Goal: Obtain resource: Obtain resource

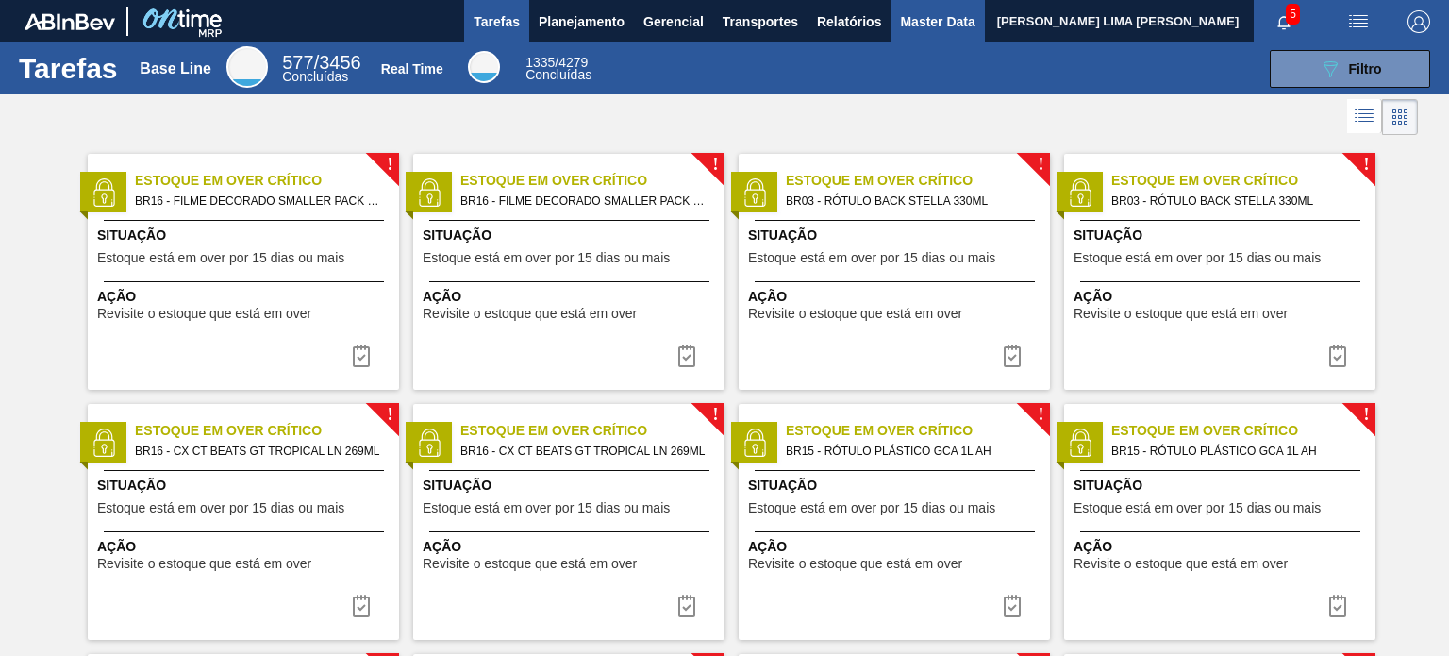
click at [902, 22] on span "Master Data" at bounding box center [937, 21] width 75 height 23
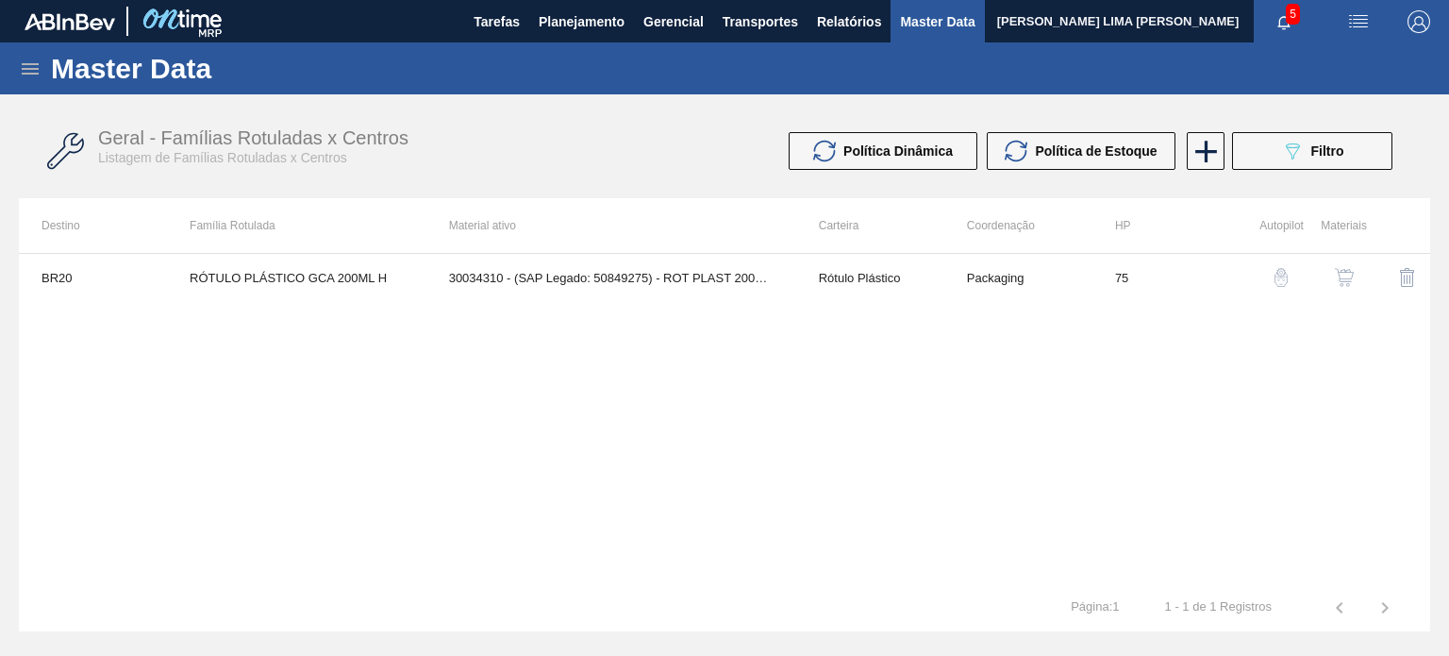
click at [30, 63] on icon at bounding box center [30, 68] width 17 height 11
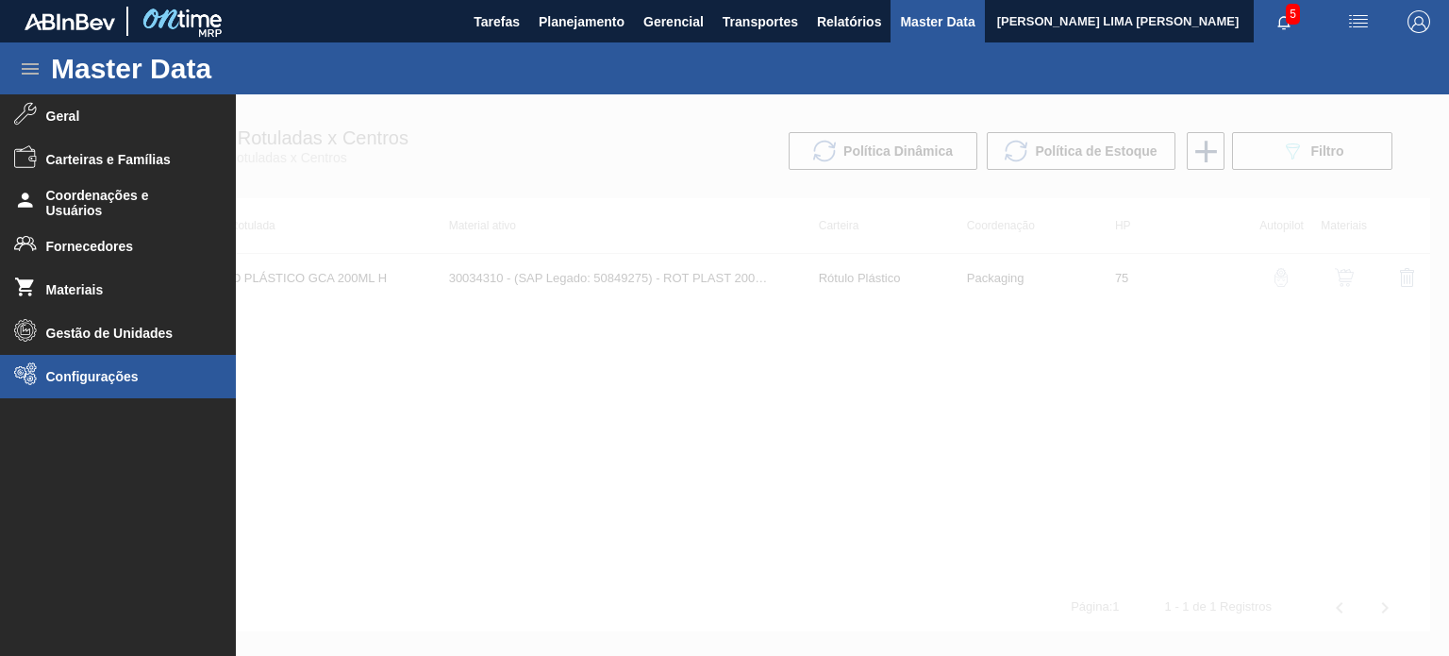
click at [56, 389] on li "Configurações" at bounding box center [118, 376] width 236 height 43
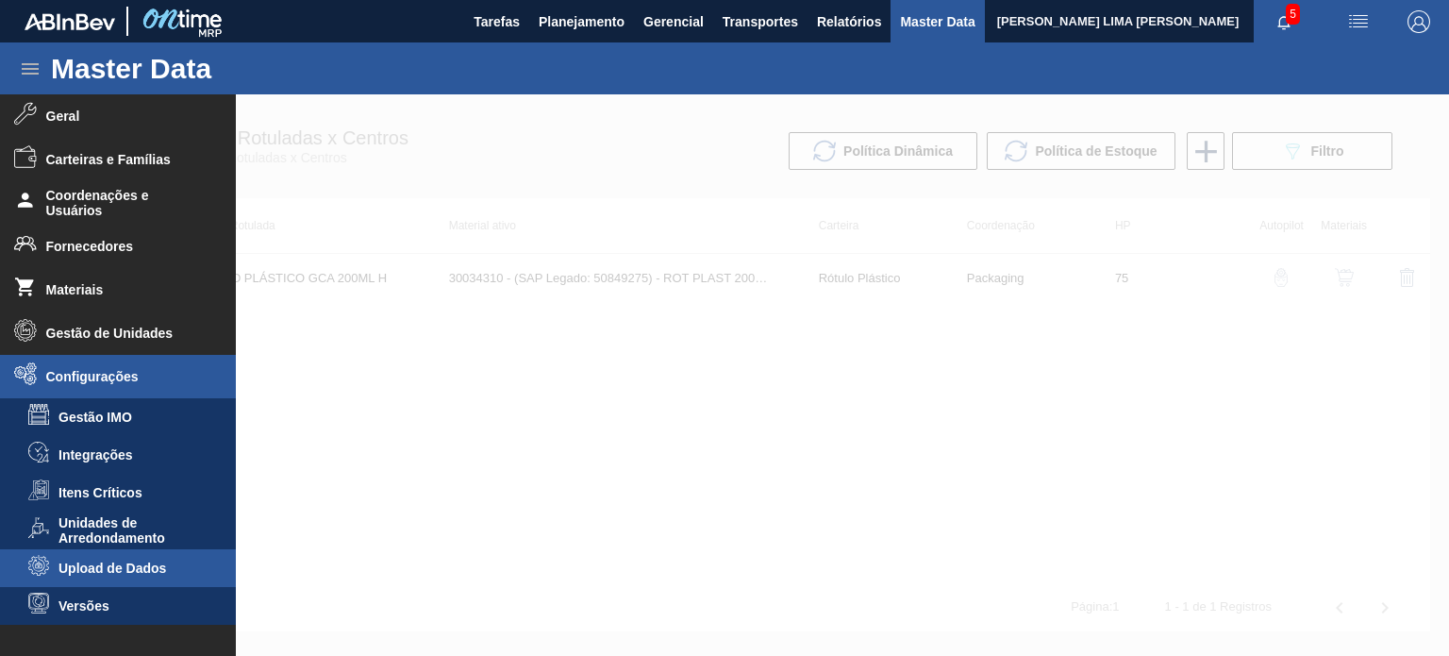
click at [142, 558] on li "Upload de Dados" at bounding box center [118, 568] width 236 height 38
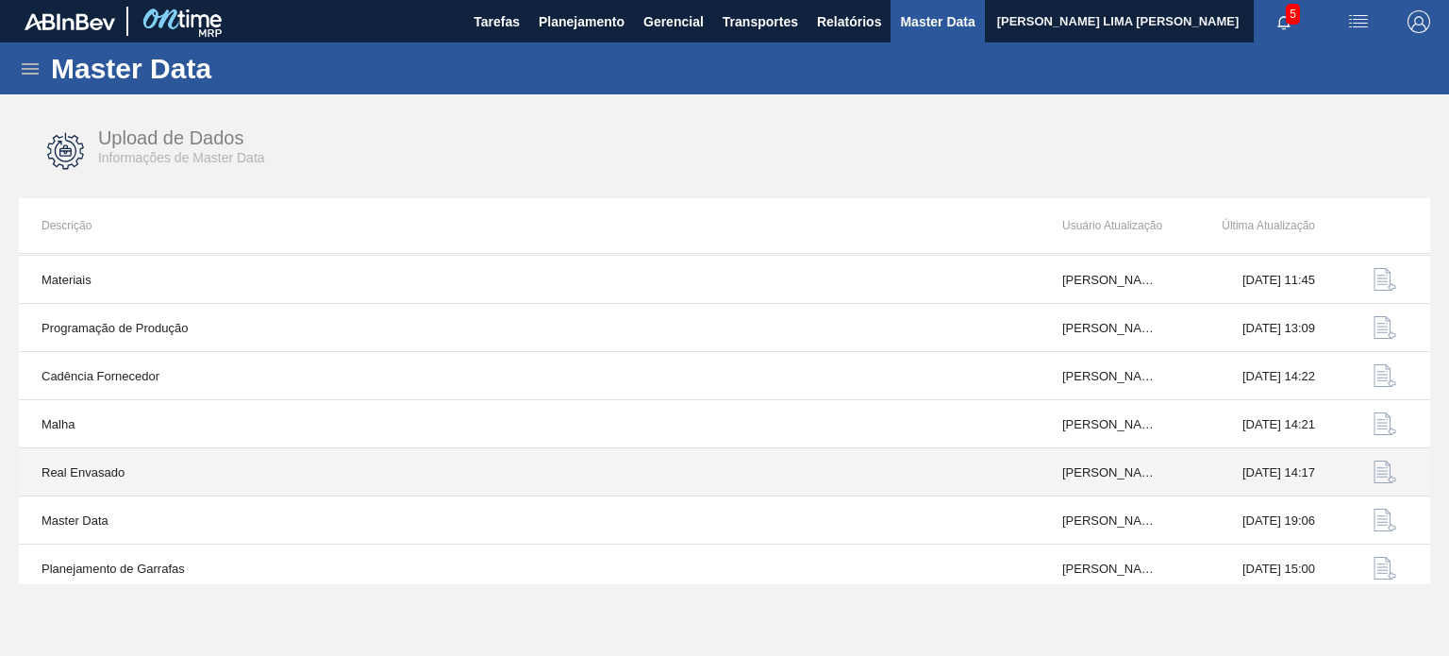
scroll to position [189, 0]
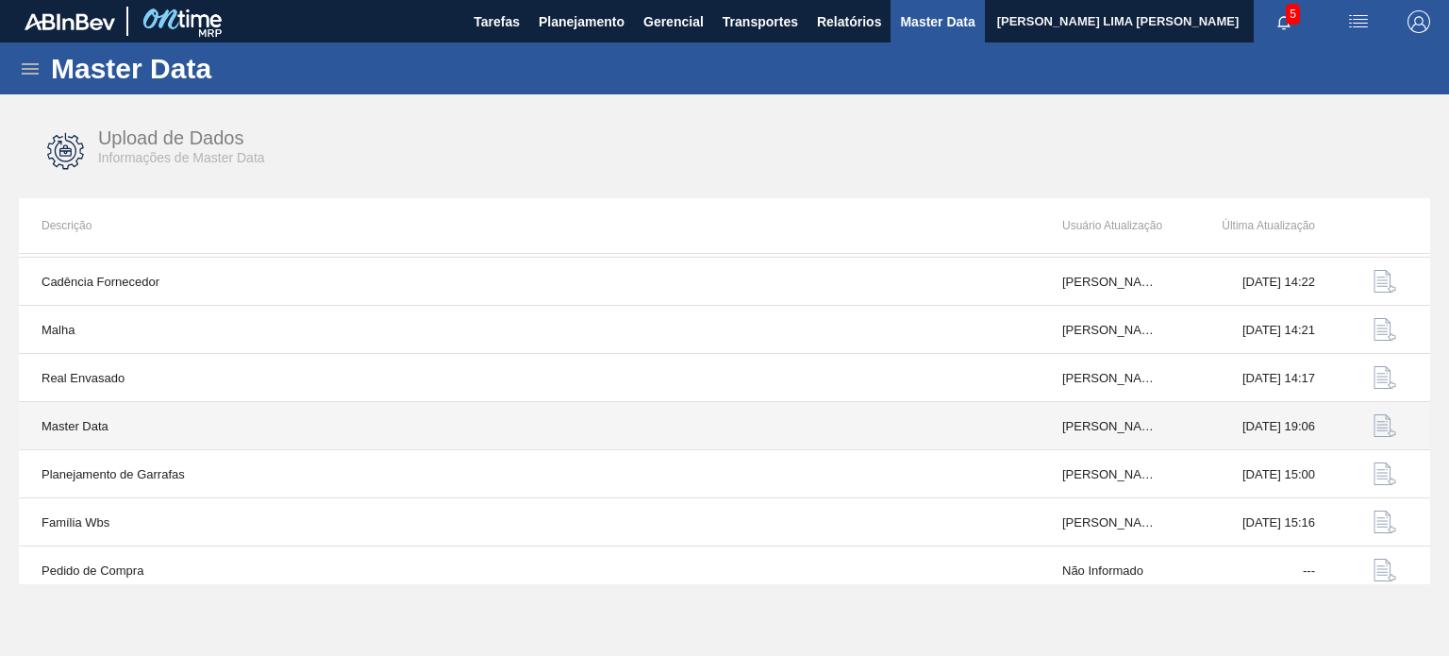
click at [1377, 432] on img "button" at bounding box center [1385, 425] width 23 height 23
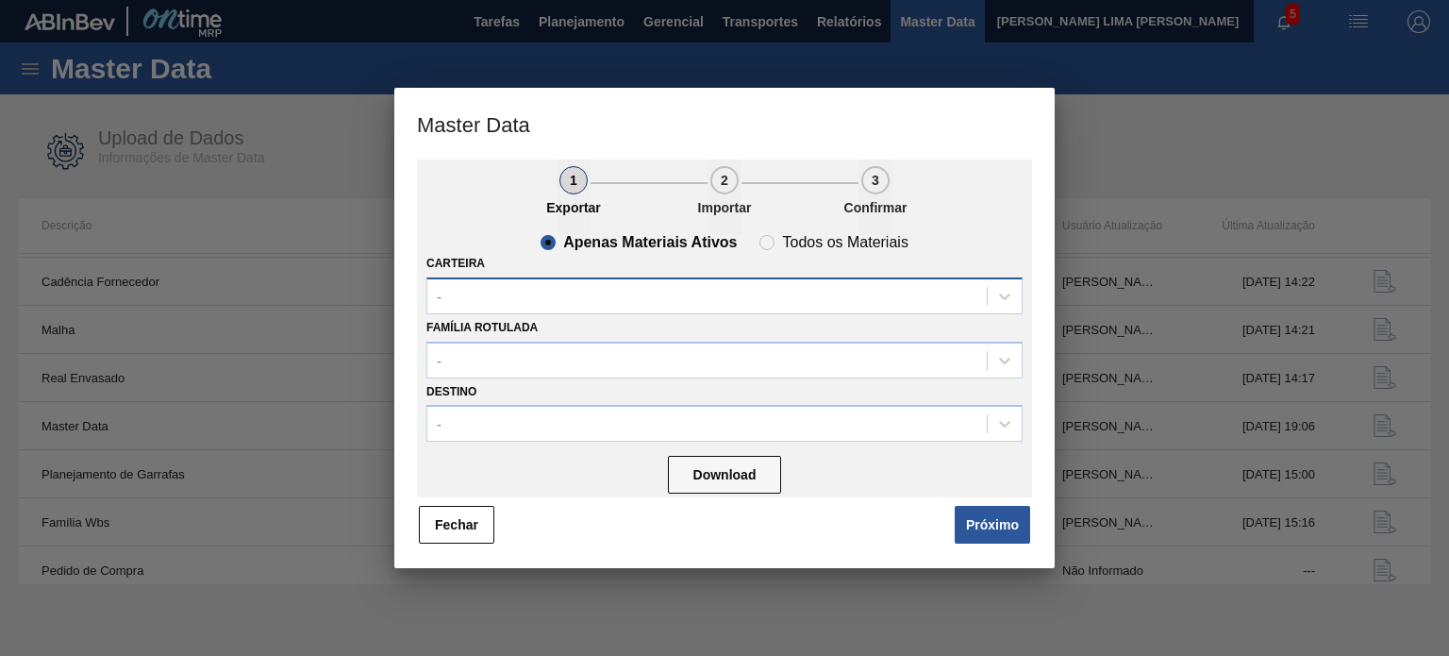
click at [628, 301] on div "-" at bounding box center [706, 295] width 559 height 27
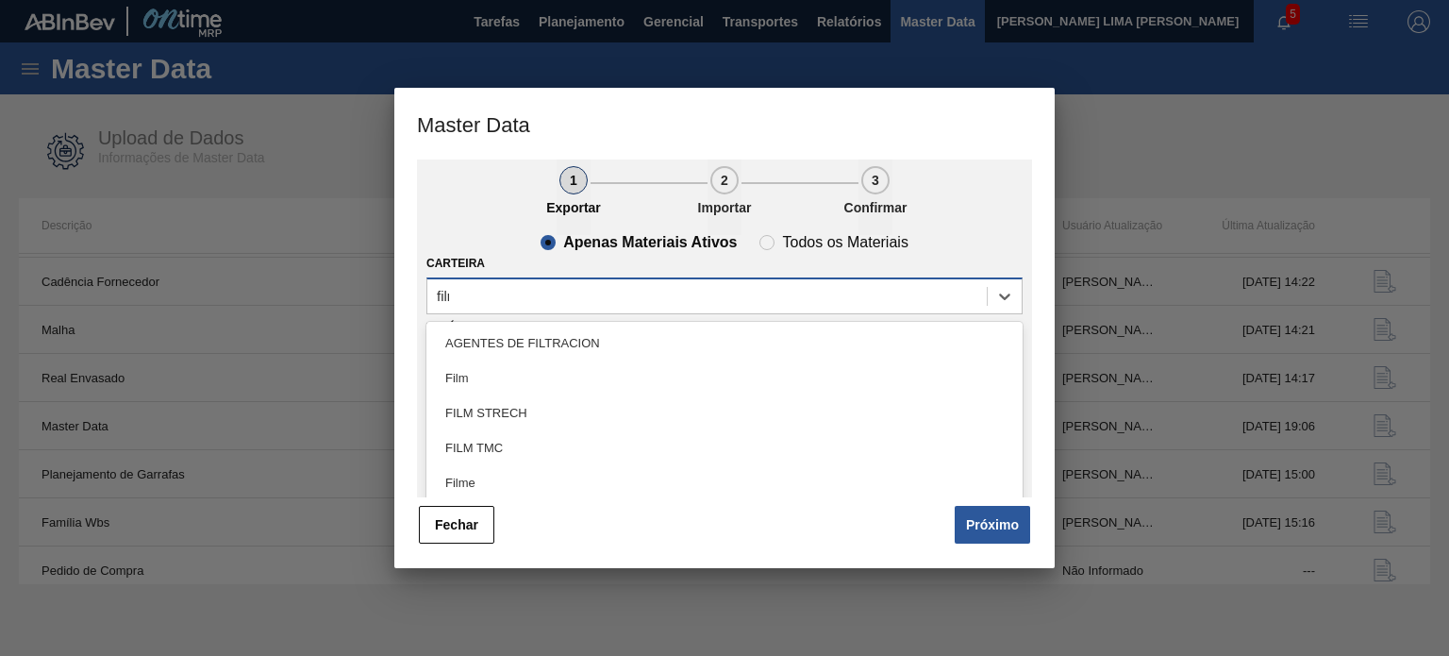
type input "filme"
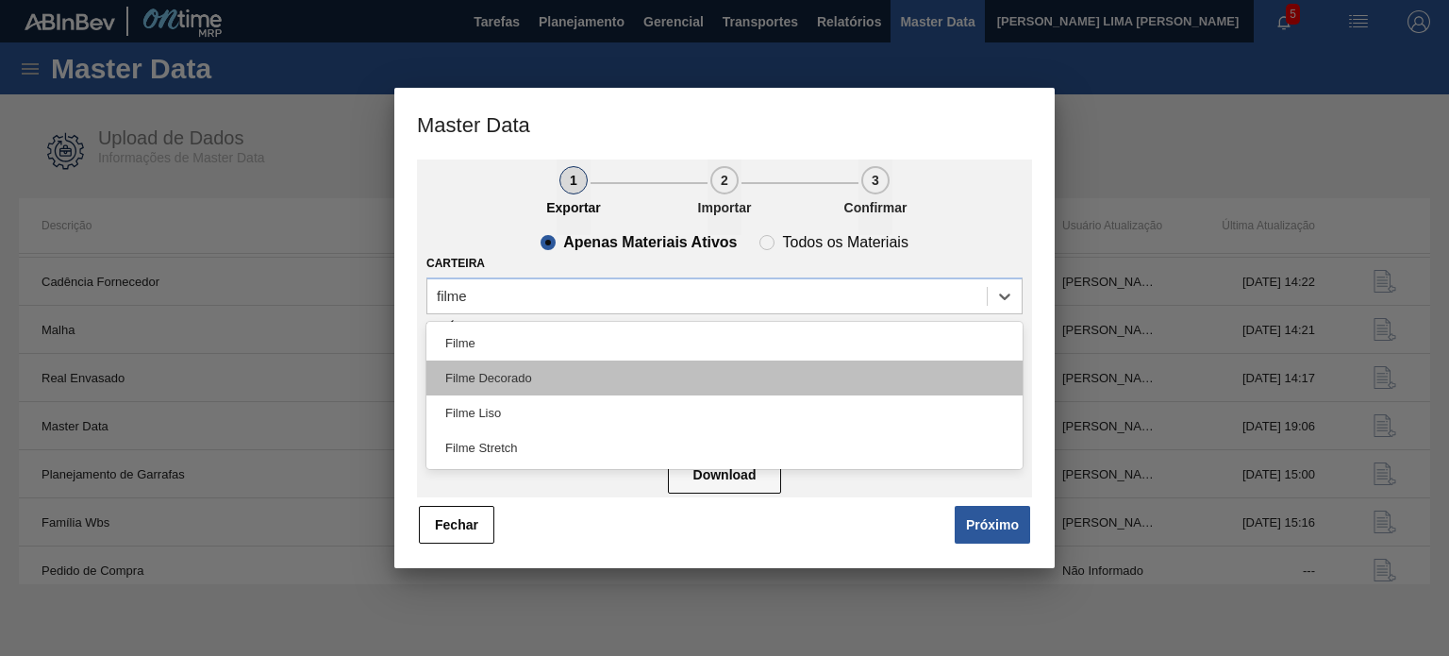
click at [555, 372] on div "Filme Decorado" at bounding box center [724, 377] width 596 height 35
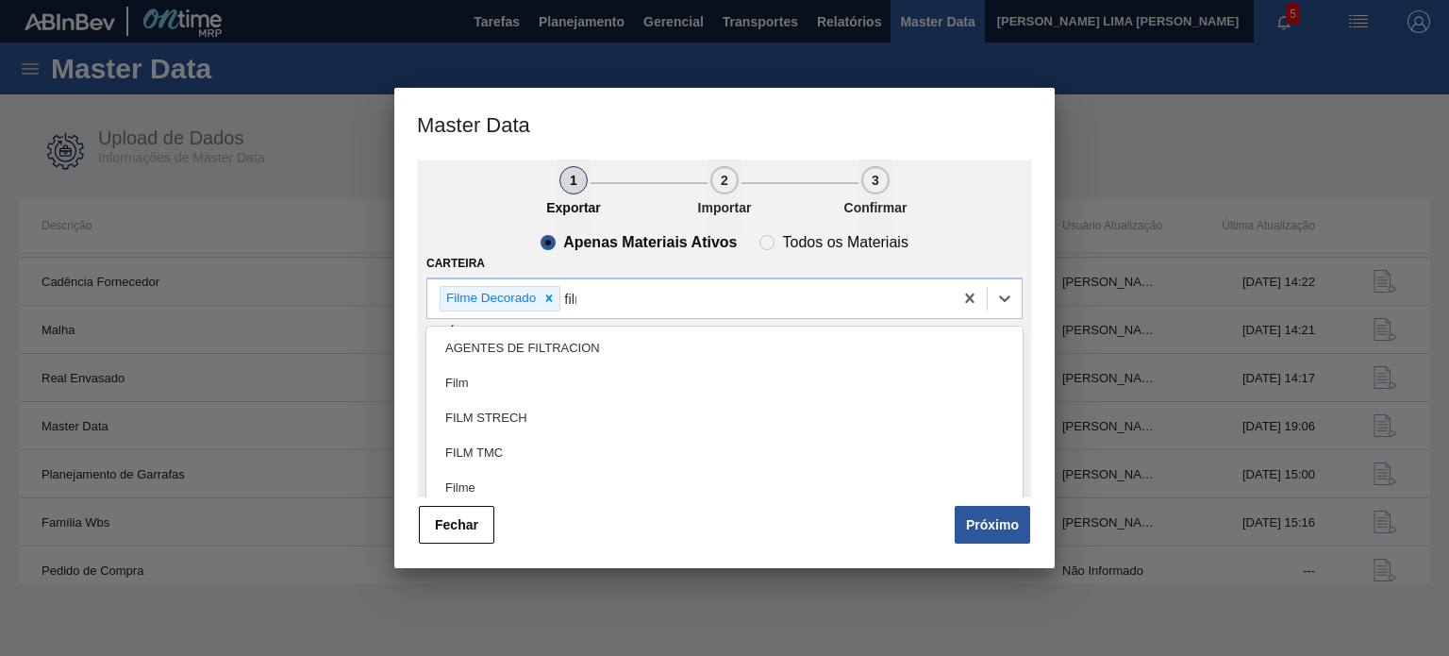
type input "filme"
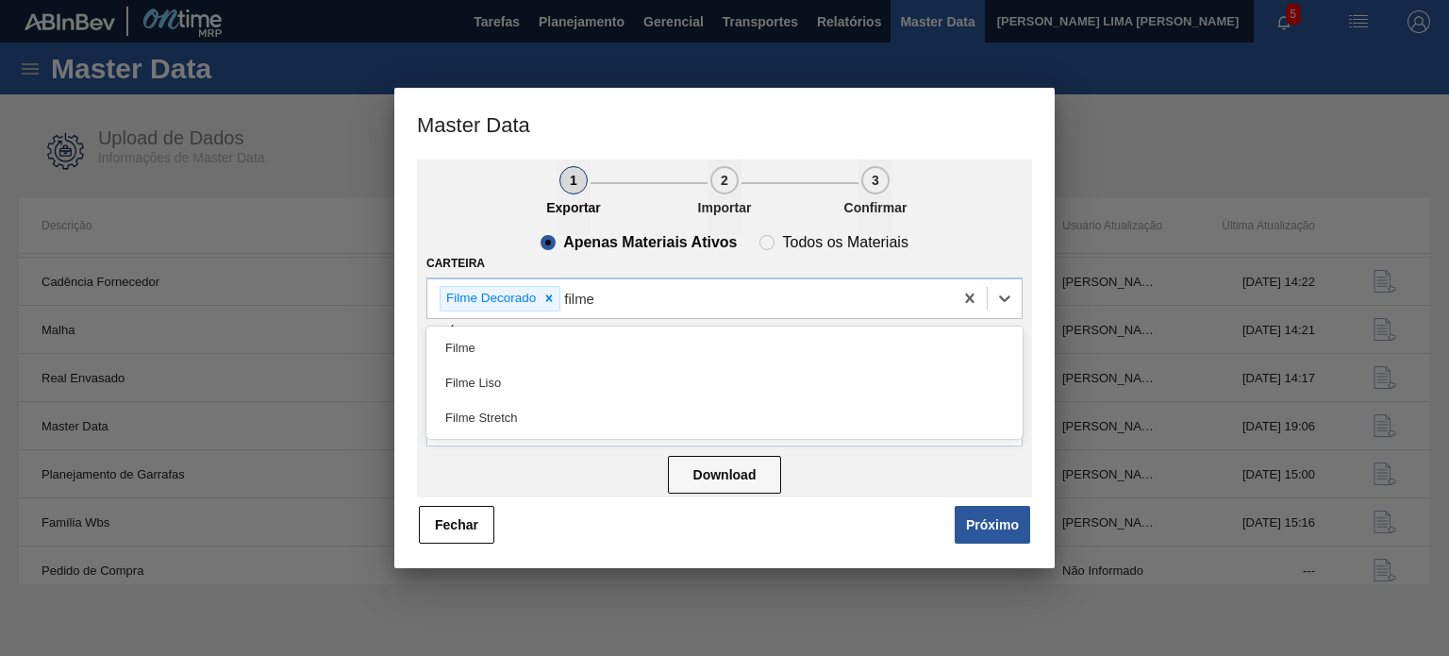
click at [555, 372] on div "Filme Liso" at bounding box center [724, 382] width 596 height 35
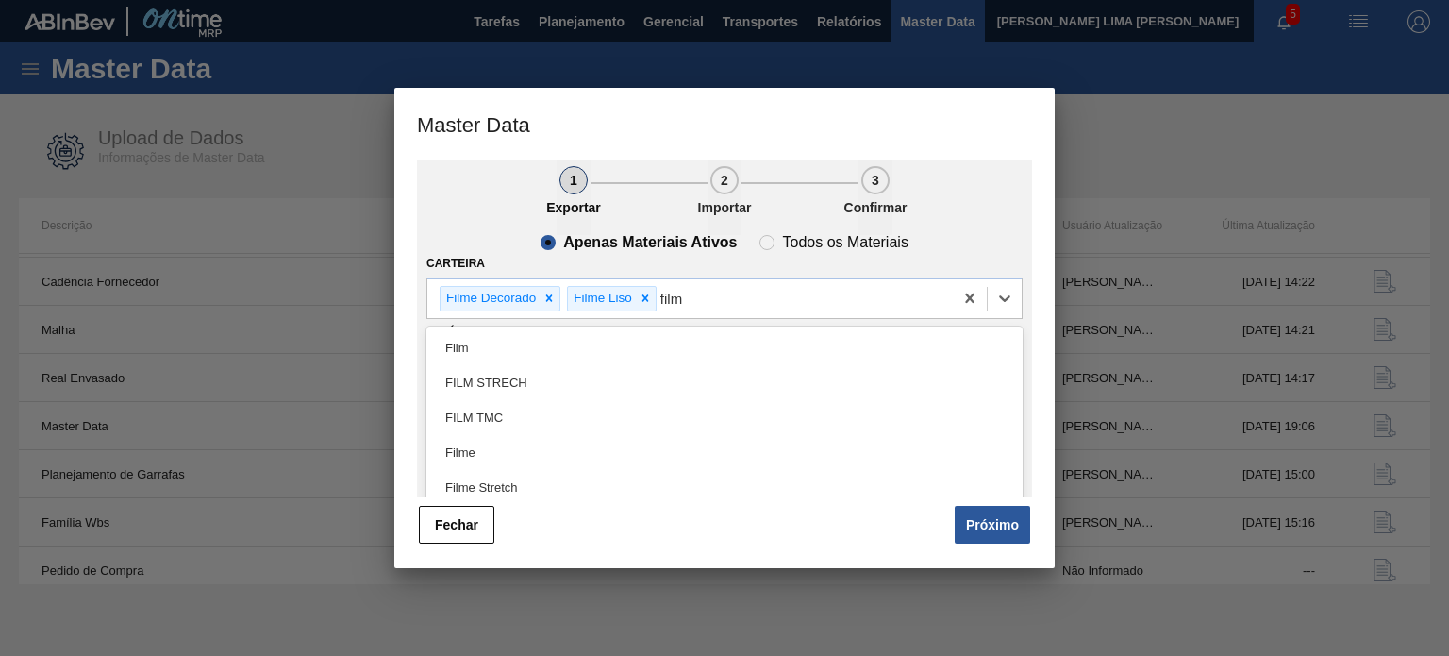
type input "filme"
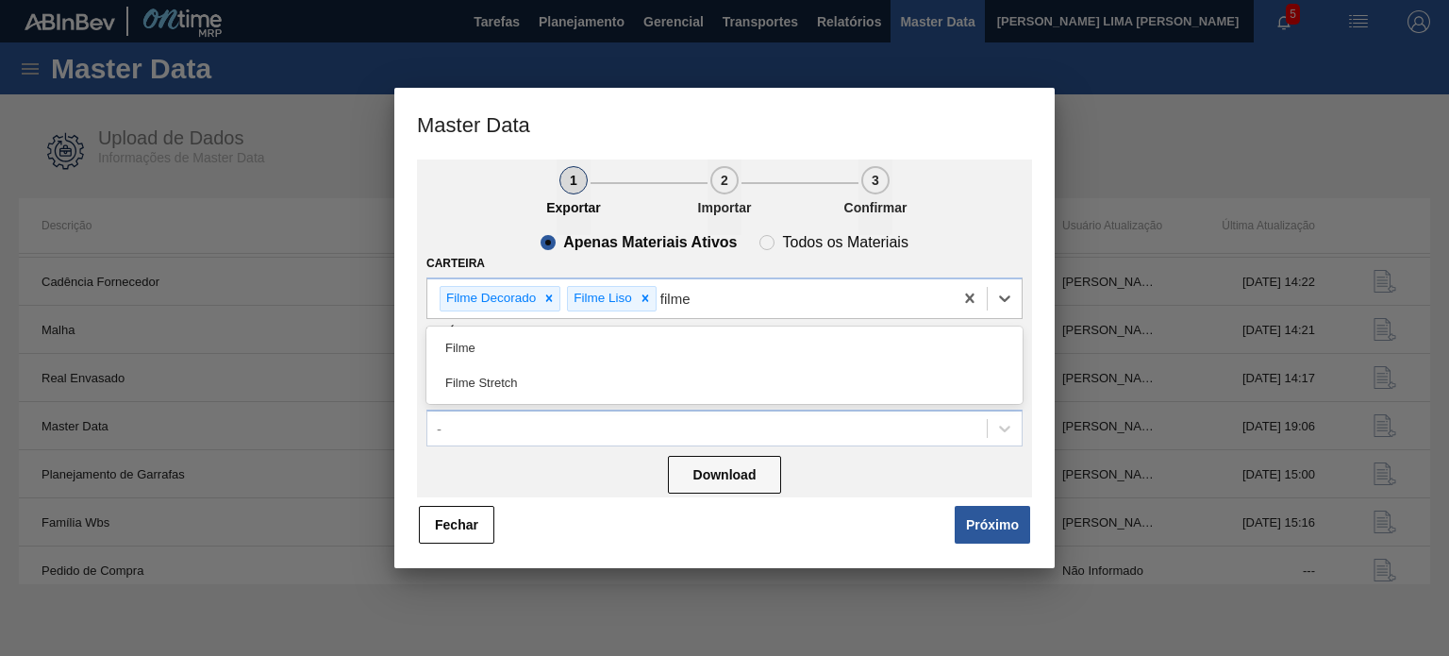
click at [555, 372] on div "Filme Stretch" at bounding box center [724, 382] width 596 height 35
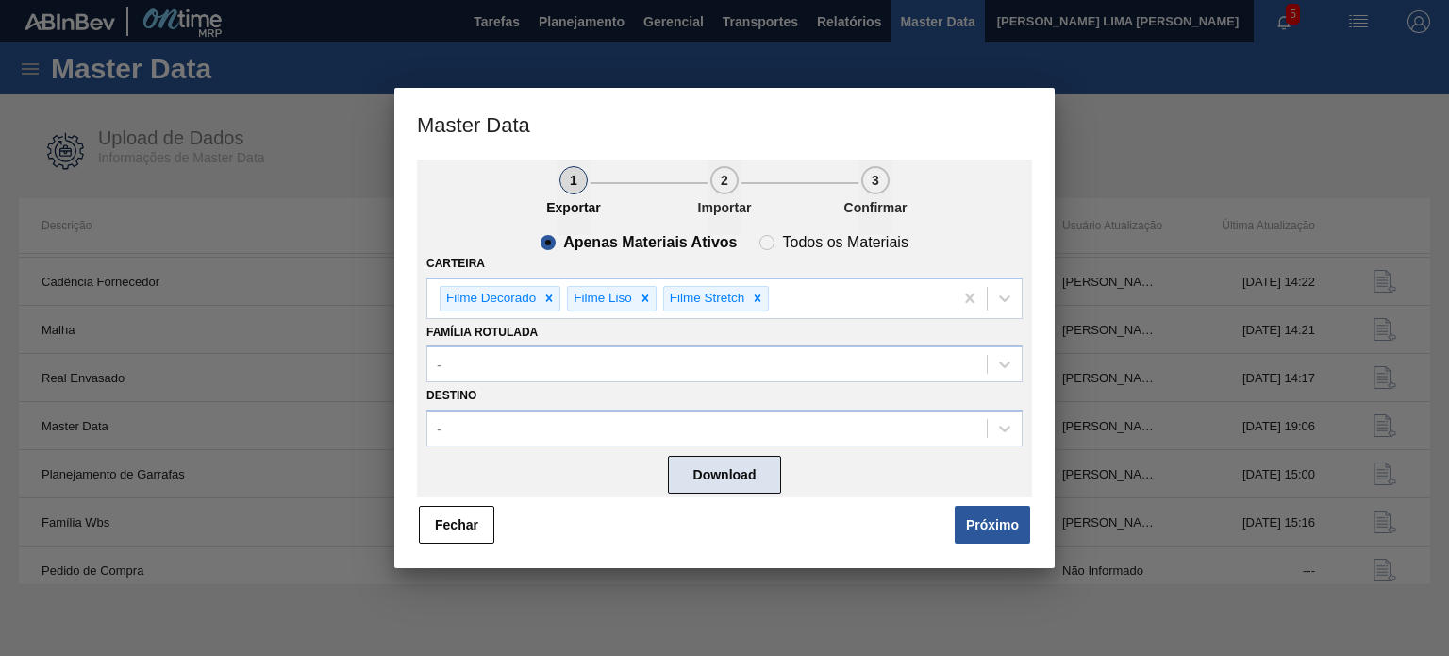
click at [743, 475] on button "Download" at bounding box center [724, 475] width 113 height 38
click at [471, 524] on button "Fechar" at bounding box center [456, 525] width 75 height 38
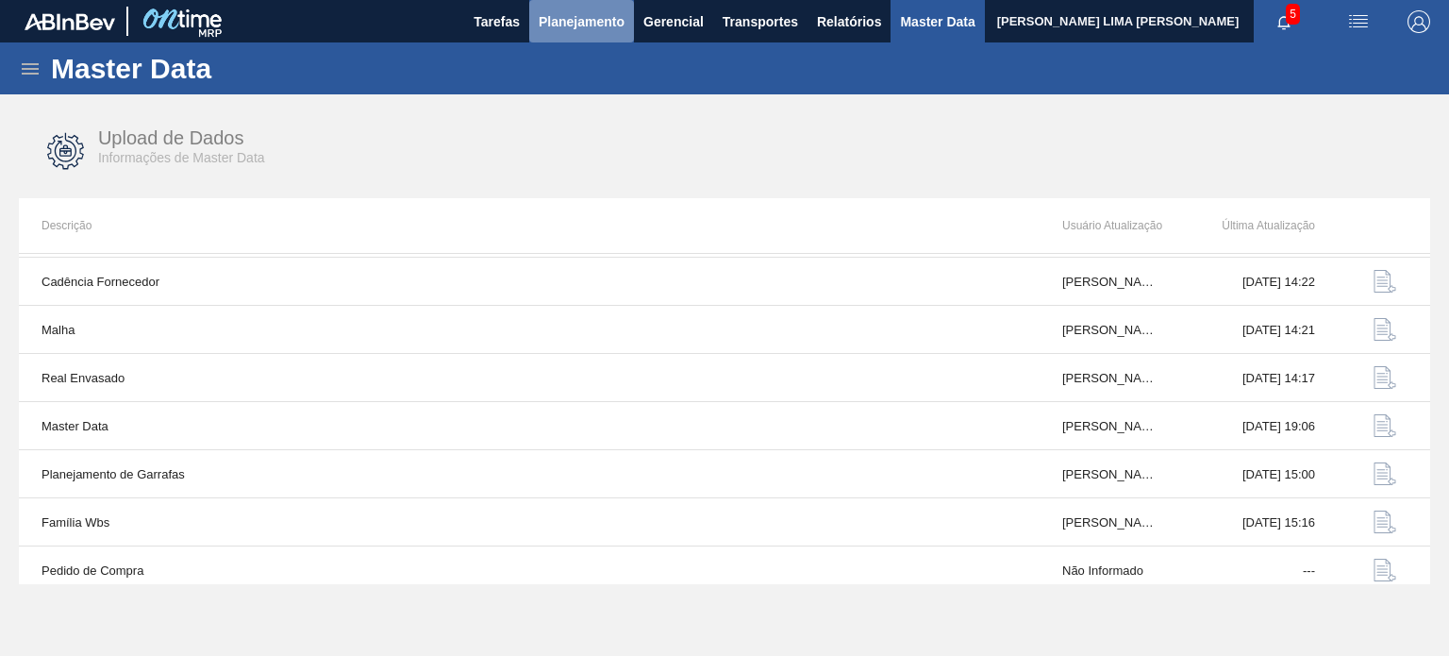
click at [583, 22] on span "Planejamento" at bounding box center [582, 21] width 86 height 23
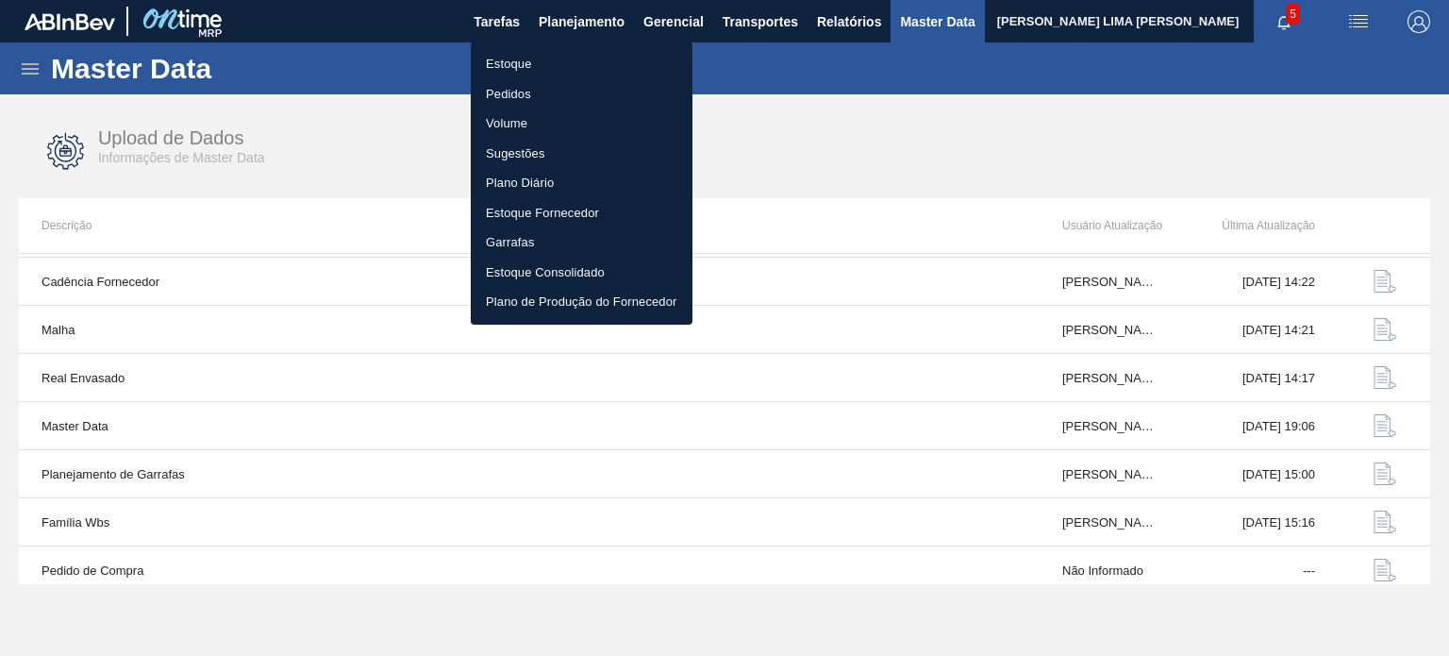
click at [558, 57] on li "Estoque" at bounding box center [582, 64] width 222 height 30
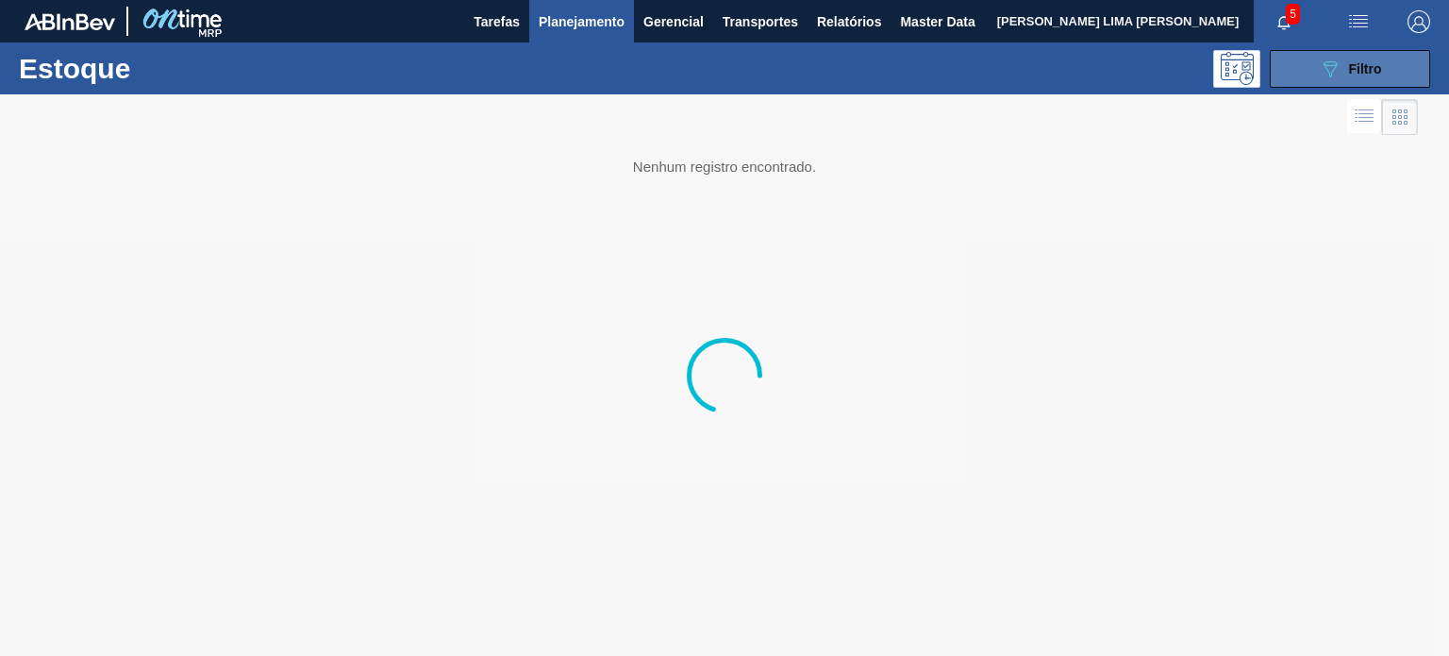
click at [1283, 79] on button "089F7B8B-B2A5-4AFE-B5C0-19BA573D28AC Filtro" at bounding box center [1350, 69] width 160 height 38
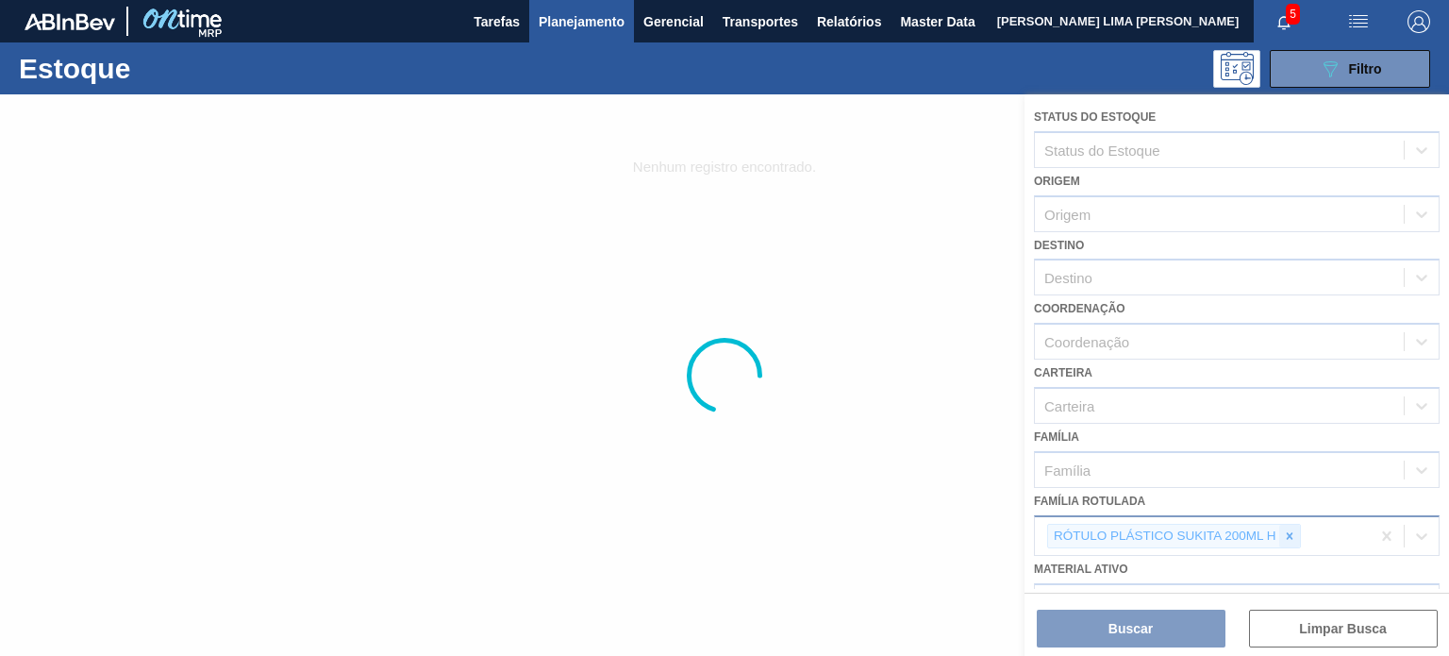
click at [1295, 529] on div at bounding box center [1289, 537] width 21 height 24
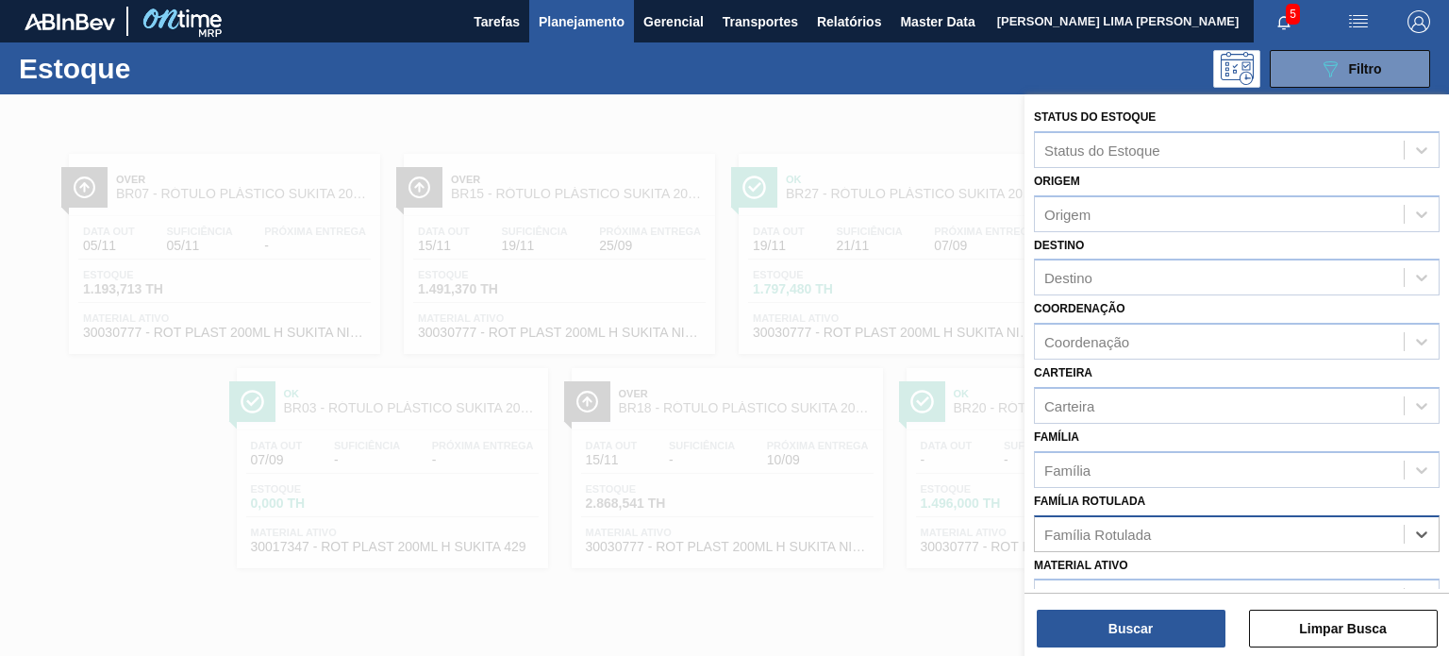
click at [1294, 529] on div "Família Rotulada" at bounding box center [1219, 533] width 369 height 27
click at [1149, 278] on div "Destino" at bounding box center [1219, 277] width 369 height 27
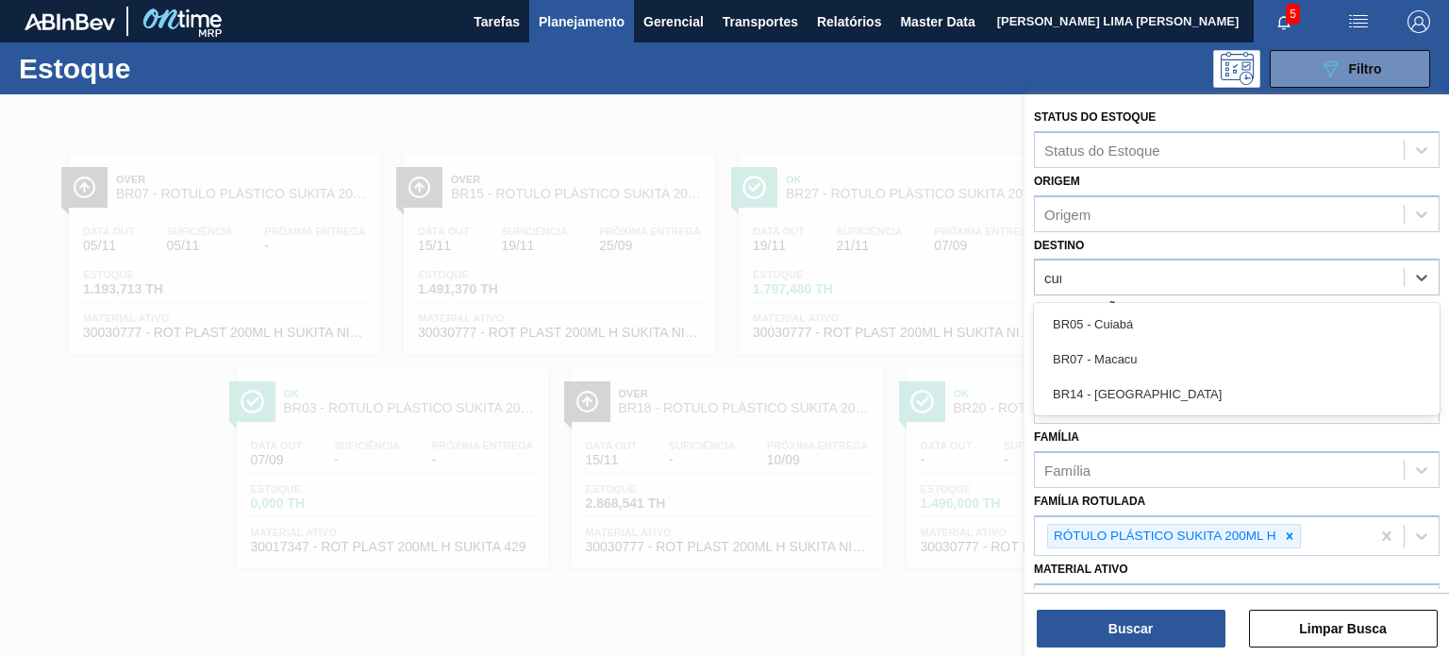
type input "curi"
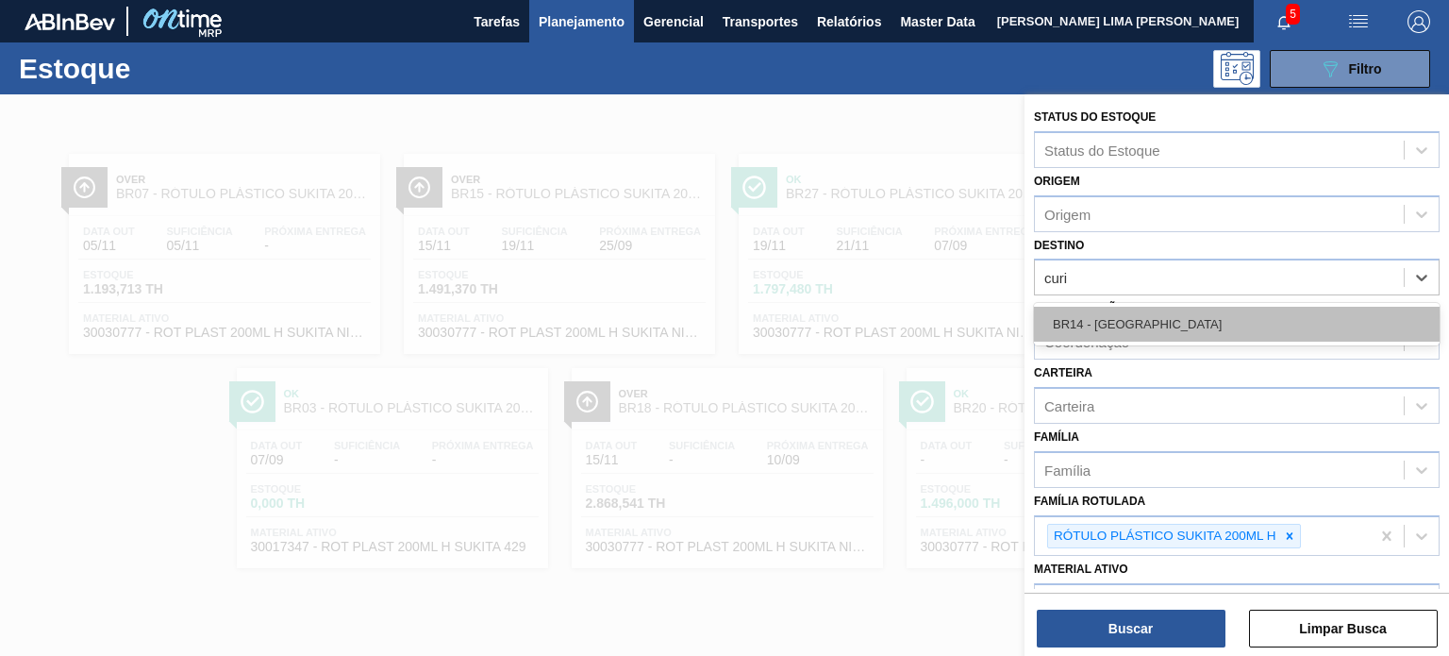
click at [1136, 308] on div "BR14 - [GEOGRAPHIC_DATA]" at bounding box center [1237, 324] width 406 height 35
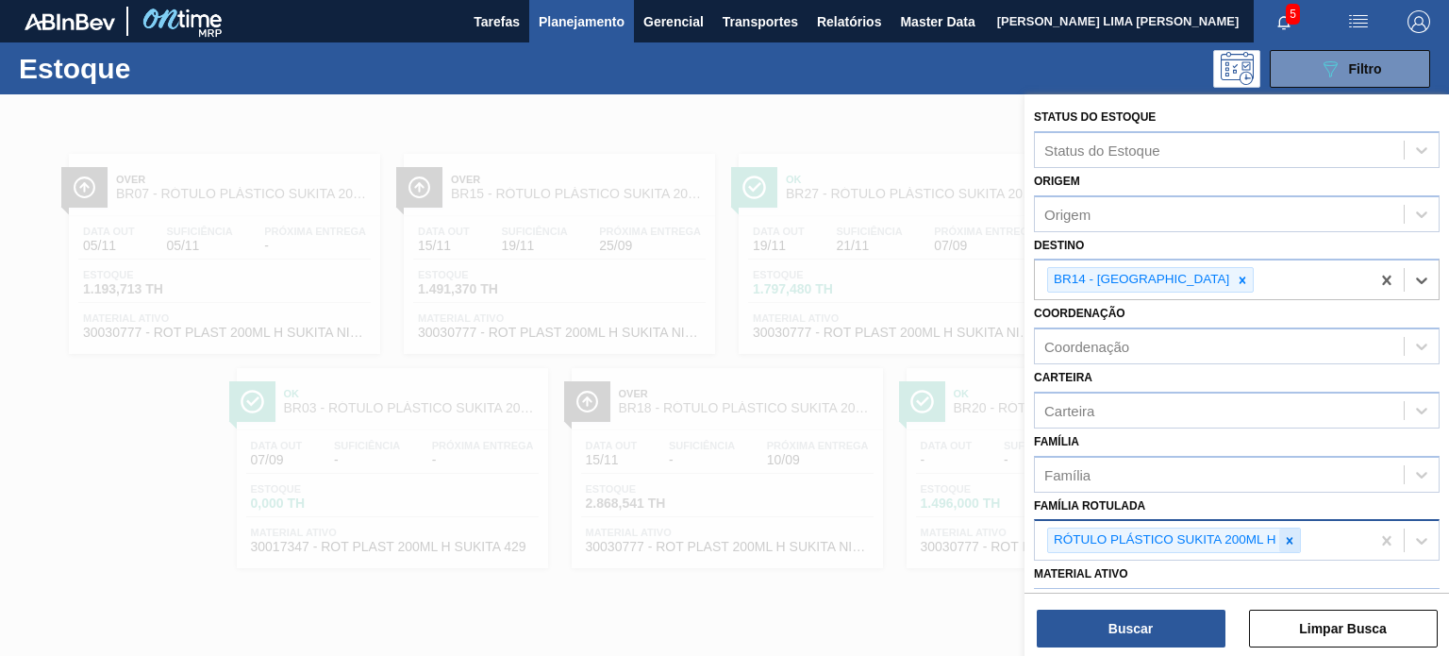
click at [1287, 537] on icon at bounding box center [1289, 540] width 13 height 13
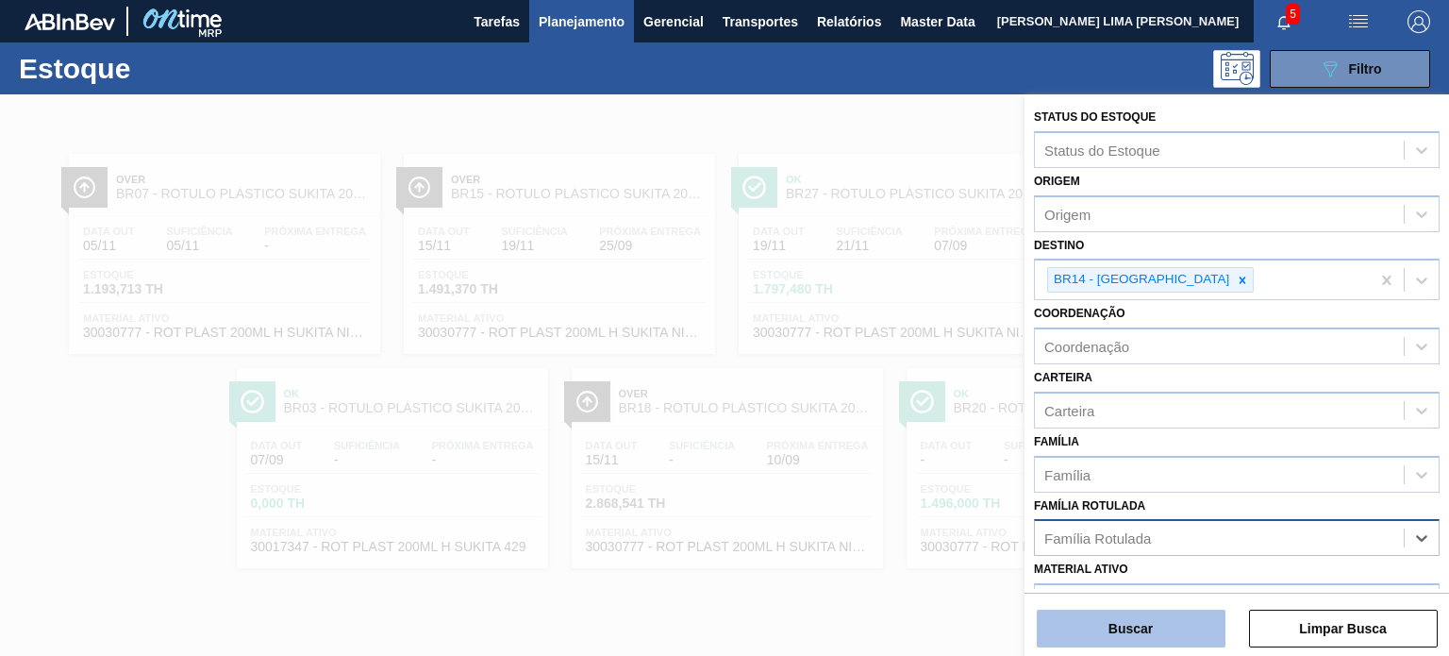
click at [1181, 632] on button "Buscar" at bounding box center [1131, 628] width 189 height 38
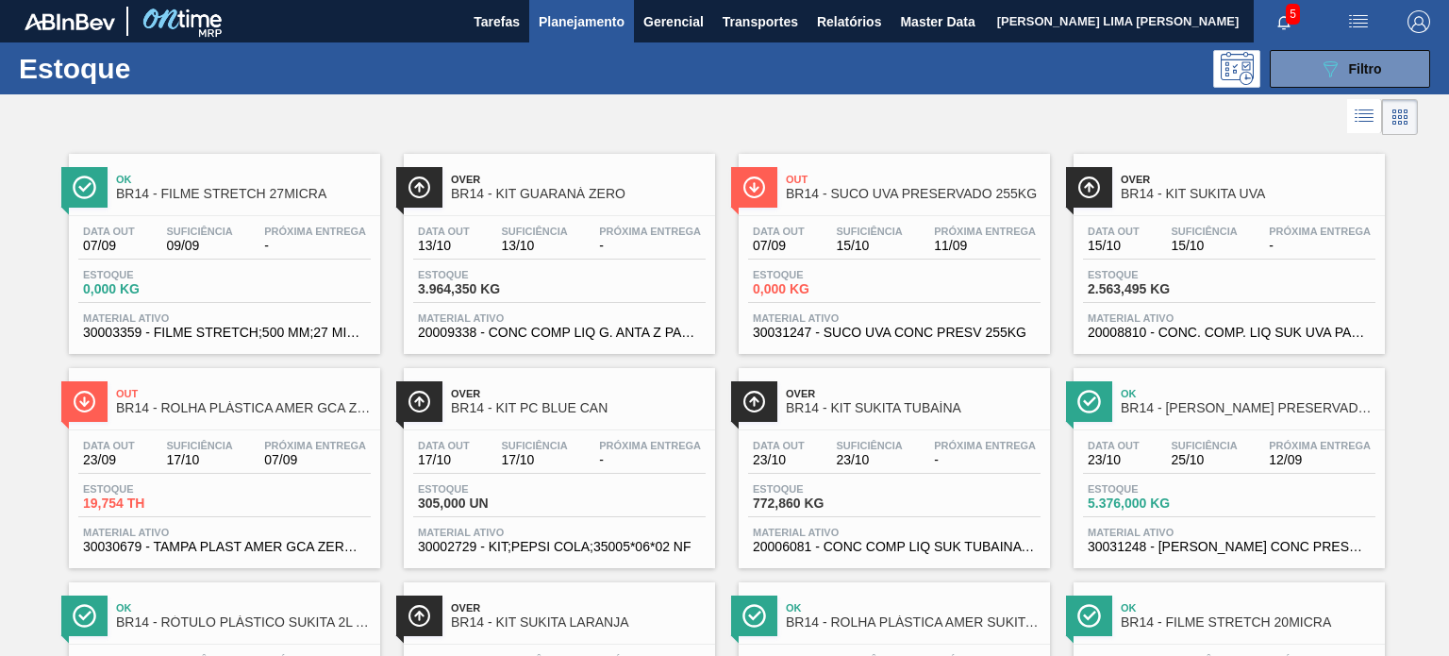
click at [1310, 90] on div "Estoque 089F7B8B-B2A5-4AFE-B5C0-19BA573D28AC Filtro" at bounding box center [724, 68] width 1449 height 52
click at [1312, 84] on button "089F7B8B-B2A5-4AFE-B5C0-19BA573D28AC Filtro" at bounding box center [1350, 69] width 160 height 38
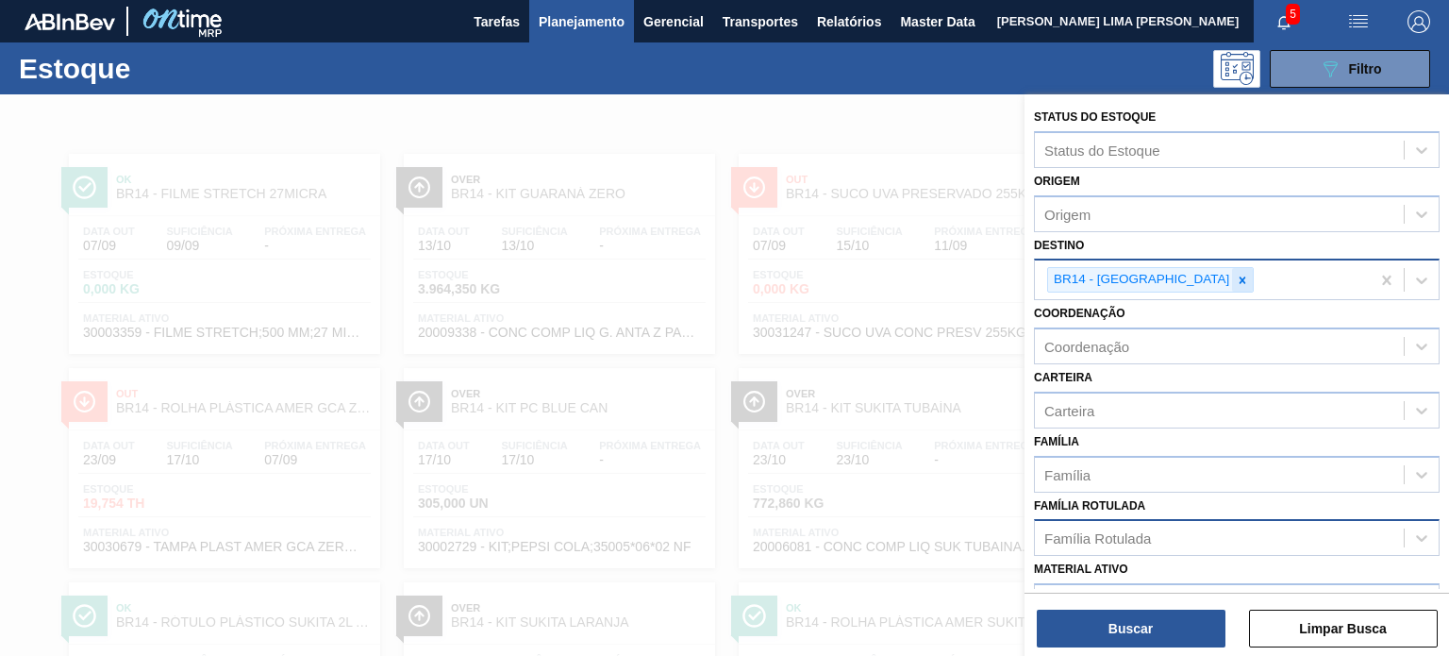
click at [1232, 279] on div at bounding box center [1242, 280] width 21 height 24
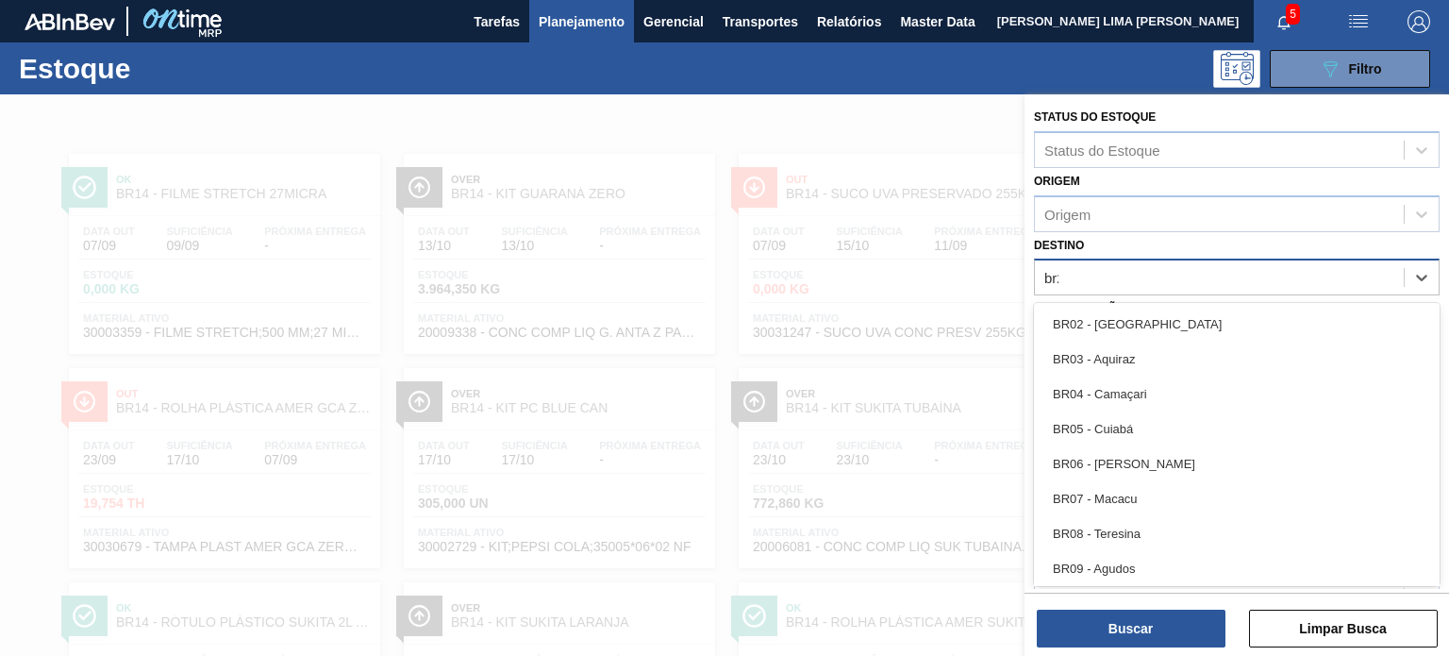
type input "br20"
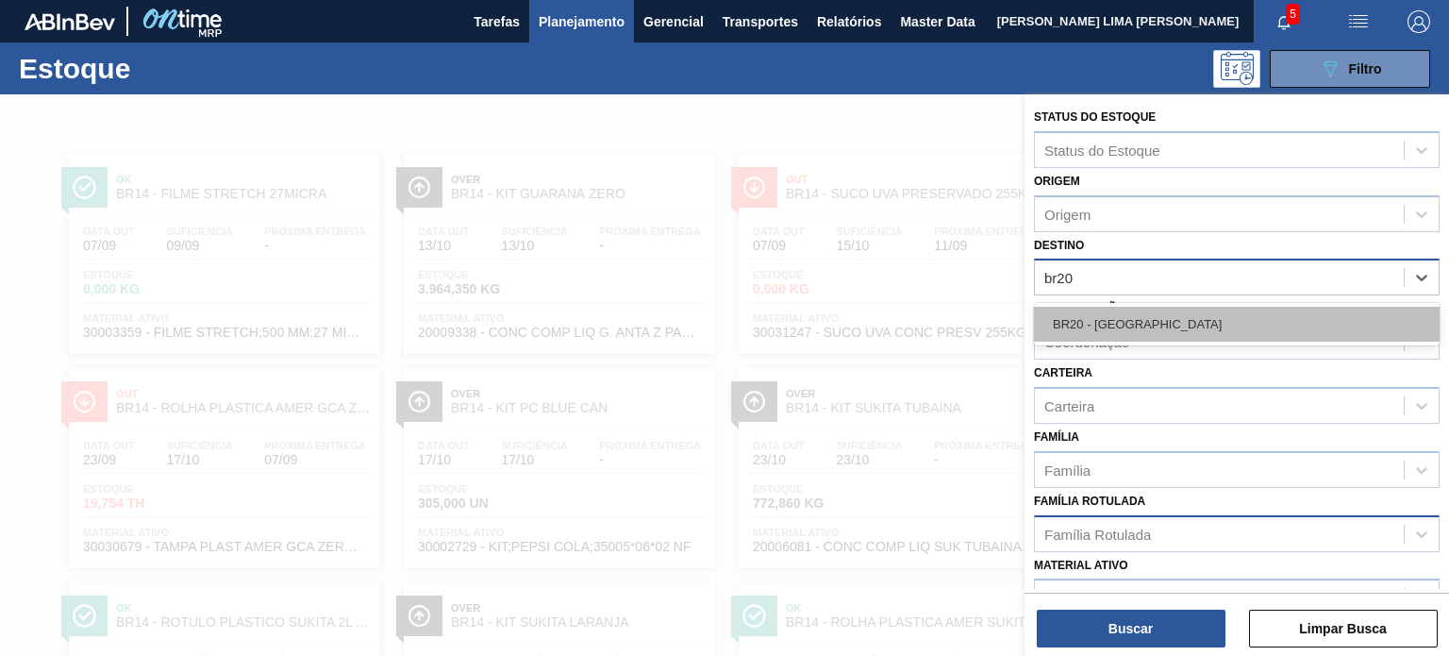
click at [1117, 335] on div "BR20 - [GEOGRAPHIC_DATA]" at bounding box center [1237, 324] width 406 height 35
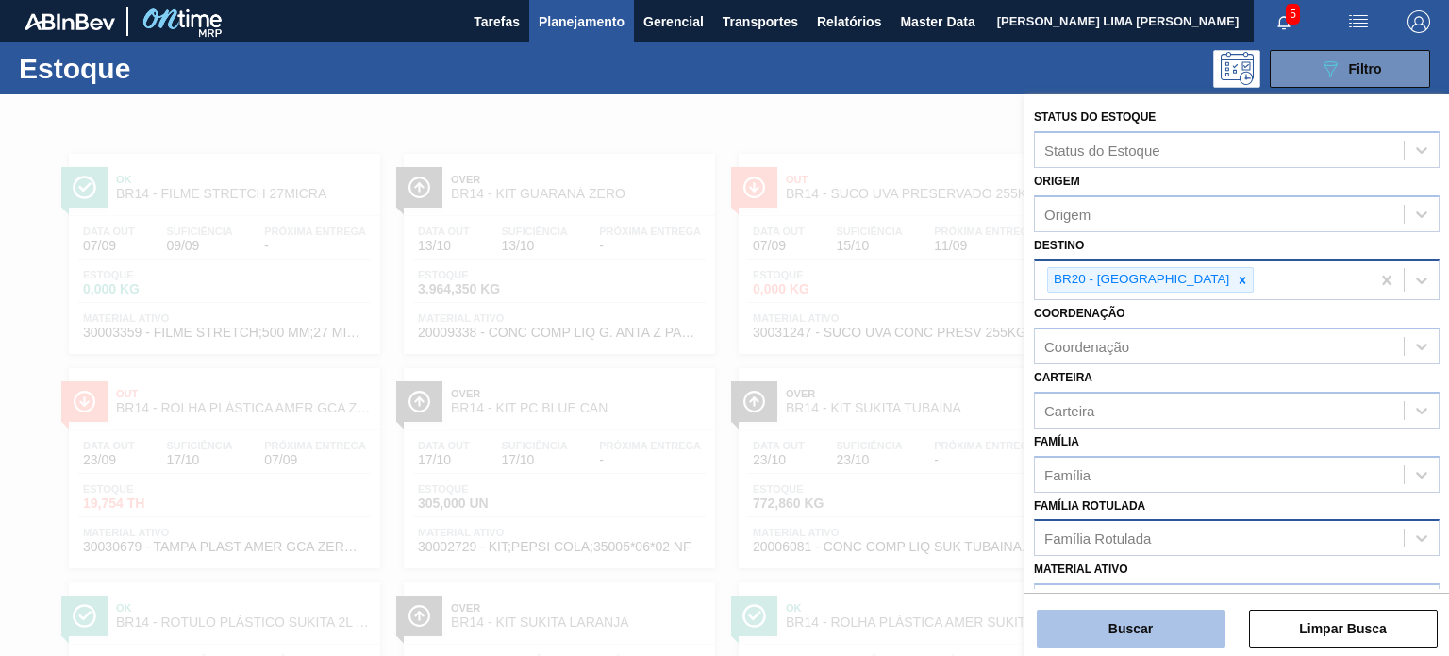
click at [1157, 619] on button "Buscar" at bounding box center [1131, 628] width 189 height 38
